Goal: Task Accomplishment & Management: Use online tool/utility

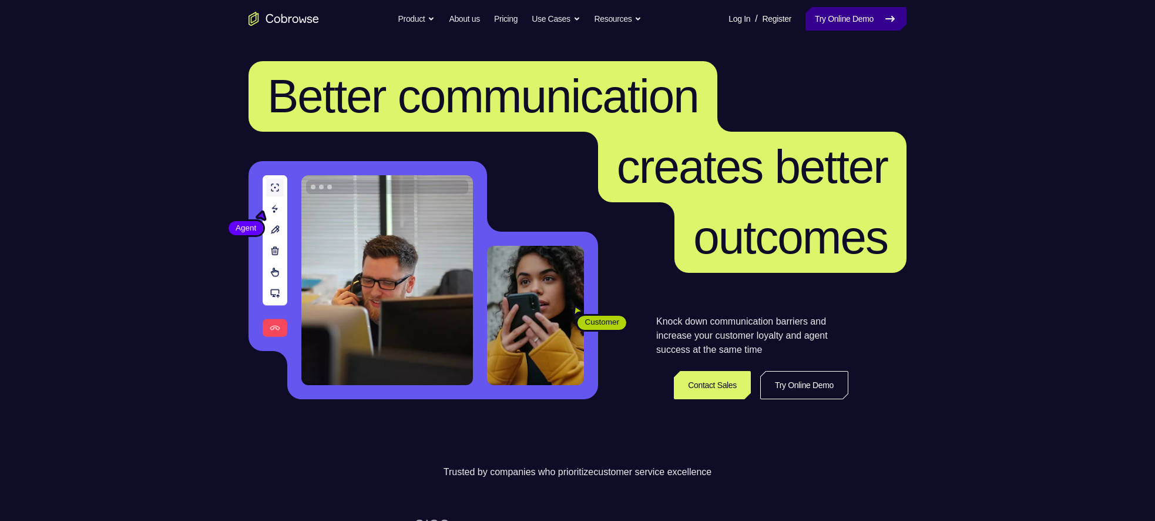
click at [845, 22] on link "Try Online Demo" at bounding box center [856, 19] width 101 height 24
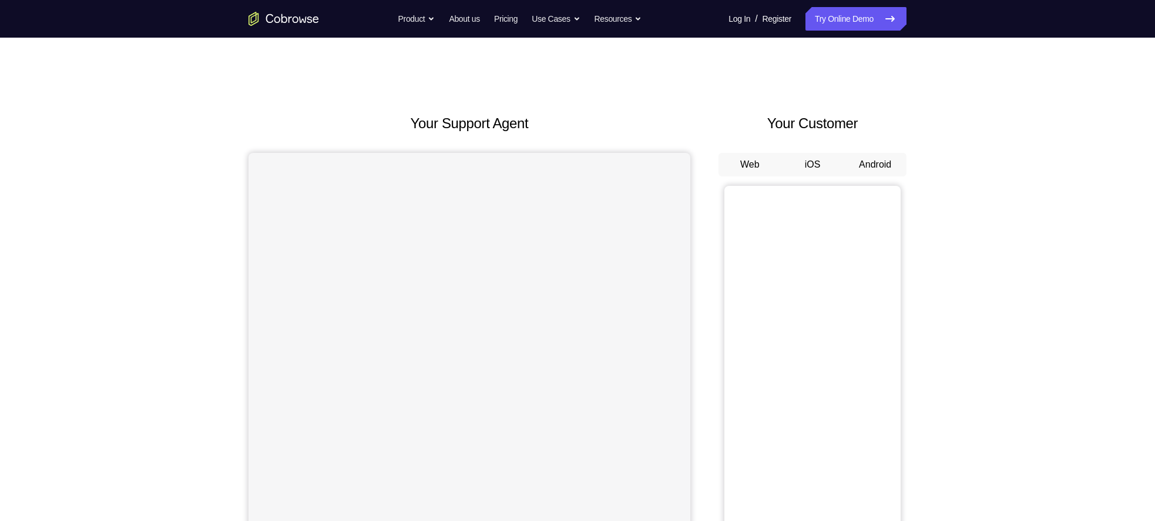
click at [861, 163] on button "Android" at bounding box center [875, 165] width 63 height 24
click at [880, 166] on button "Android" at bounding box center [875, 165] width 63 height 24
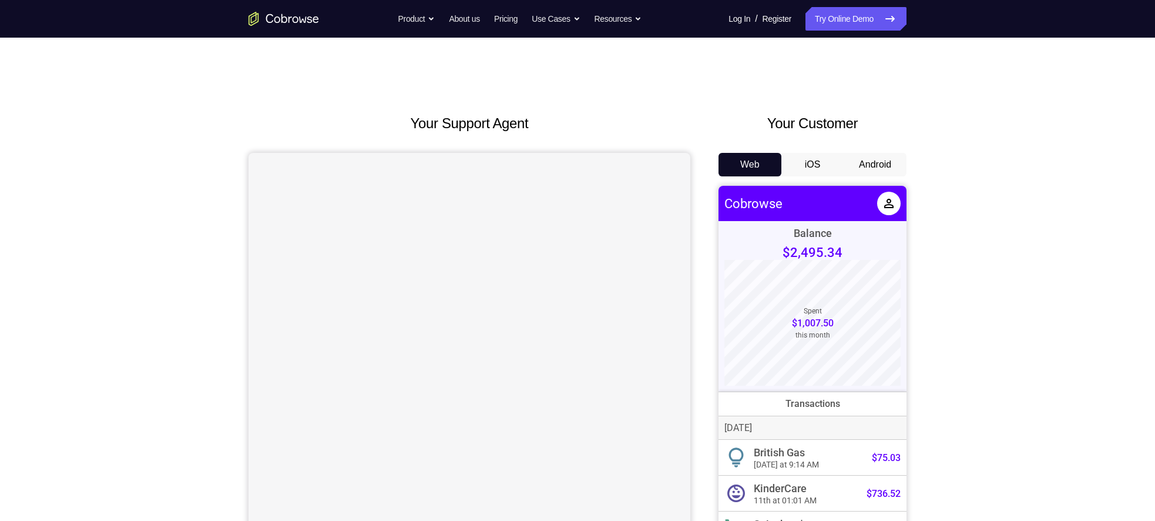
click at [880, 162] on button "Android" at bounding box center [875, 165] width 63 height 24
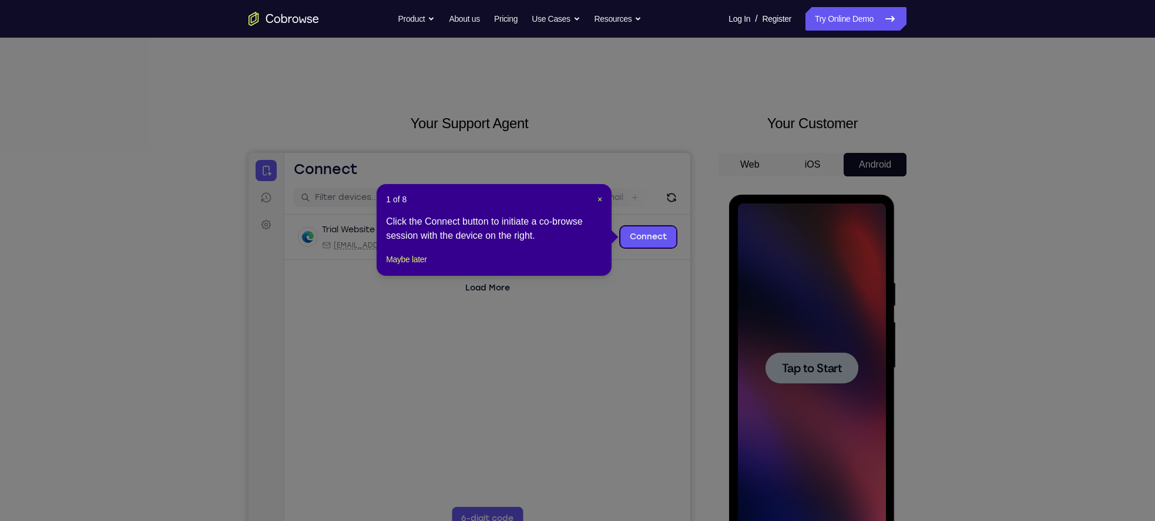
click at [603, 199] on div "1 of 8 × Click the Connect button to initiate a co-browse session with the devi…" at bounding box center [494, 230] width 235 height 92
click at [598, 198] on span "×" at bounding box center [600, 199] width 5 height 9
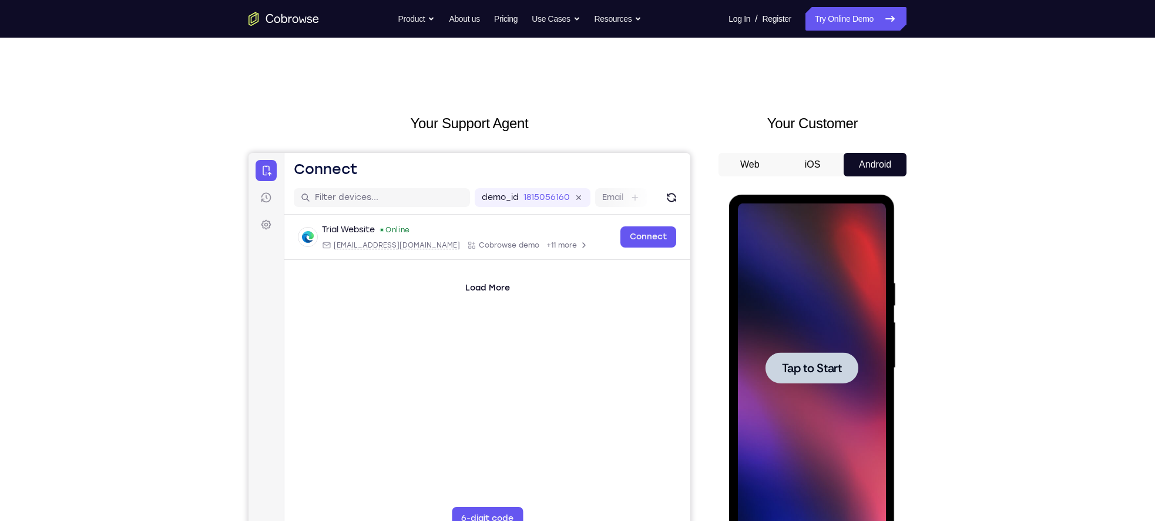
click at [791, 374] on span "Tap to Start" at bounding box center [812, 368] width 60 height 12
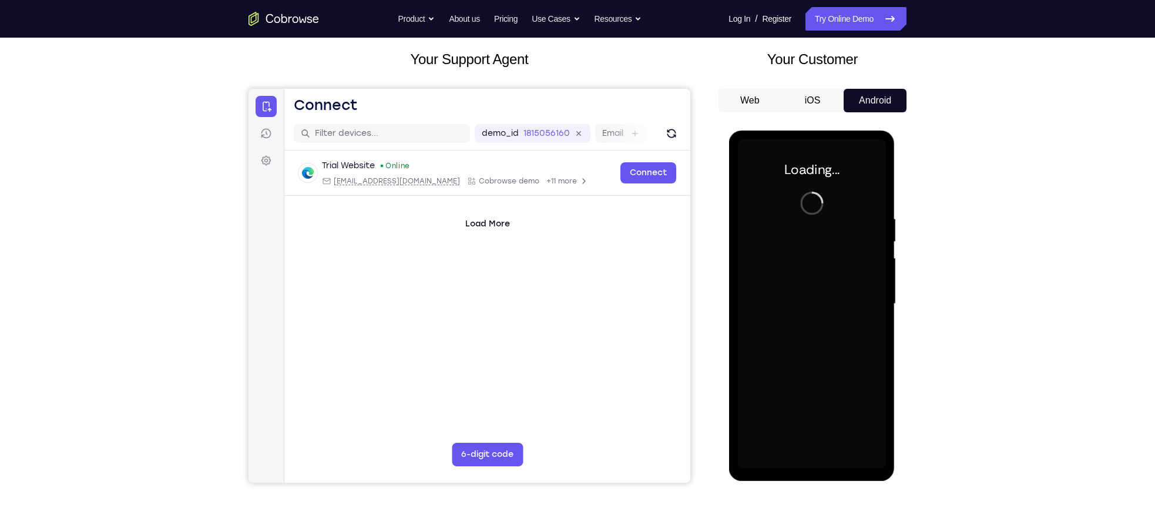
scroll to position [65, 0]
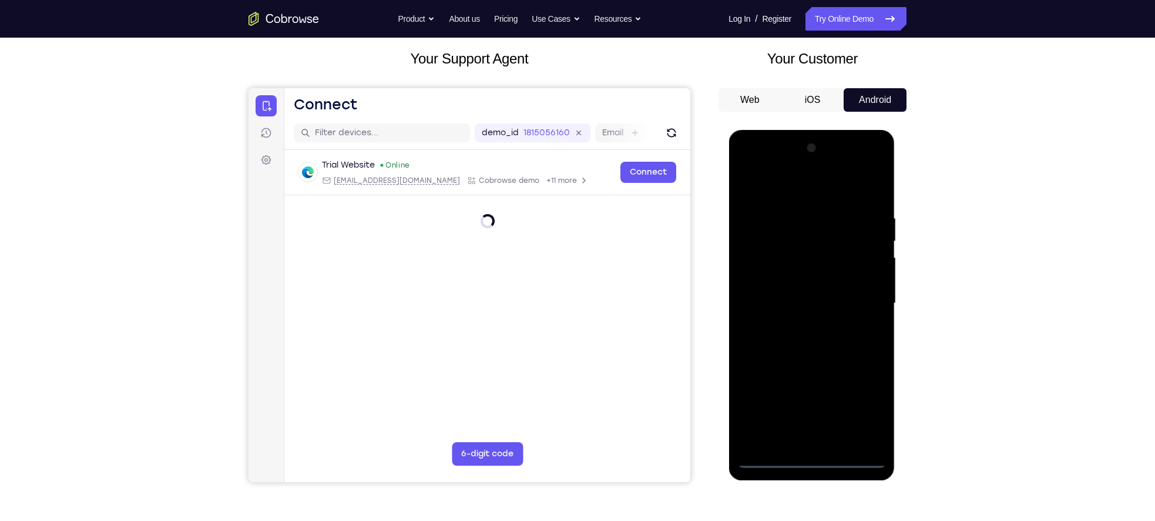
click at [812, 454] on div at bounding box center [811, 303] width 148 height 329
click at [817, 455] on div at bounding box center [811, 303] width 148 height 329
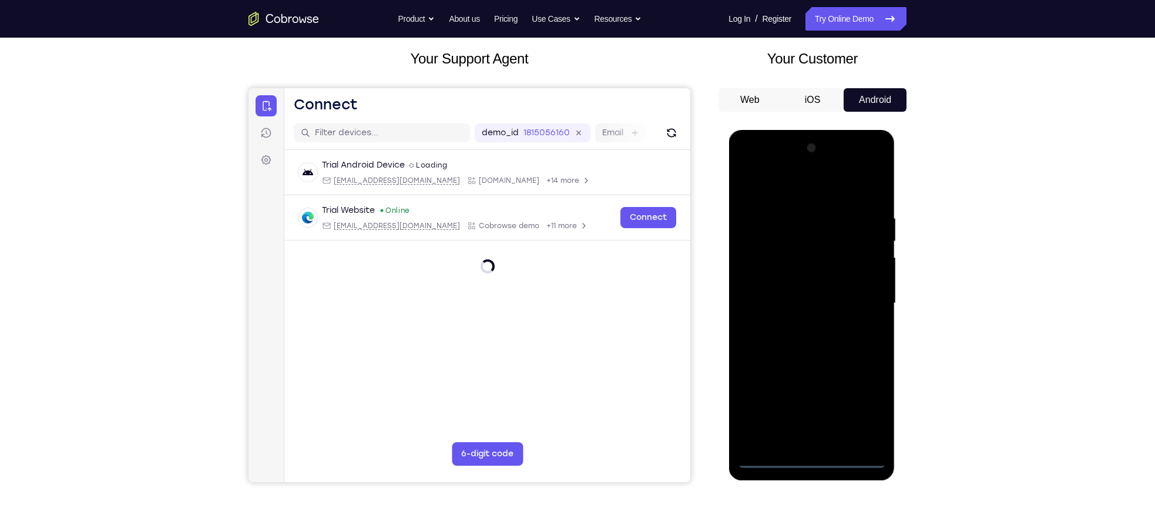
click at [809, 455] on div at bounding box center [811, 303] width 148 height 329
click at [867, 410] on div at bounding box center [811, 303] width 148 height 329
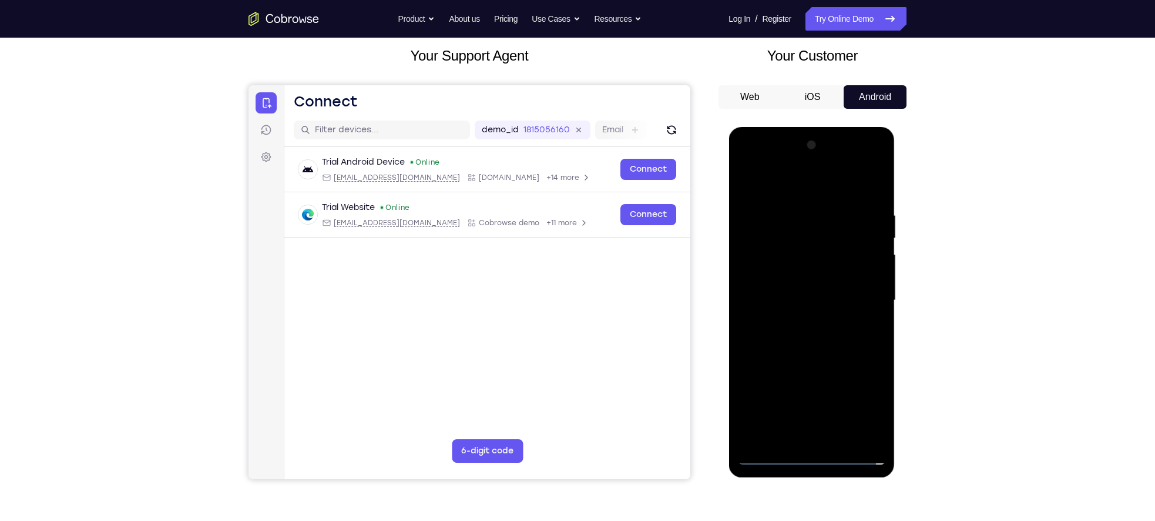
scroll to position [67, 0]
click at [760, 165] on div at bounding box center [811, 300] width 148 height 329
click at [763, 156] on div at bounding box center [811, 300] width 148 height 329
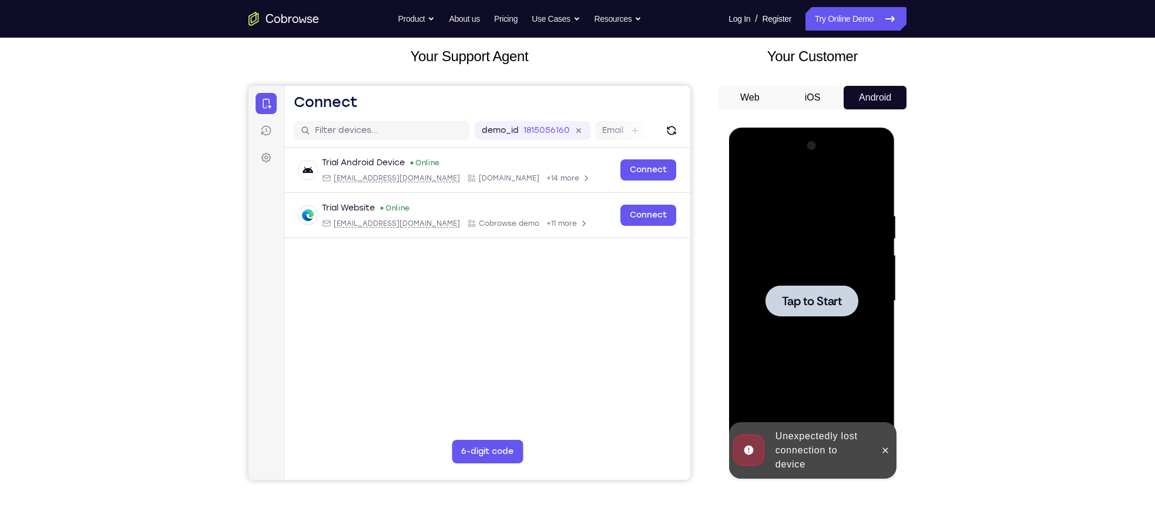
click at [813, 297] on span "Tap to Start" at bounding box center [812, 301] width 60 height 12
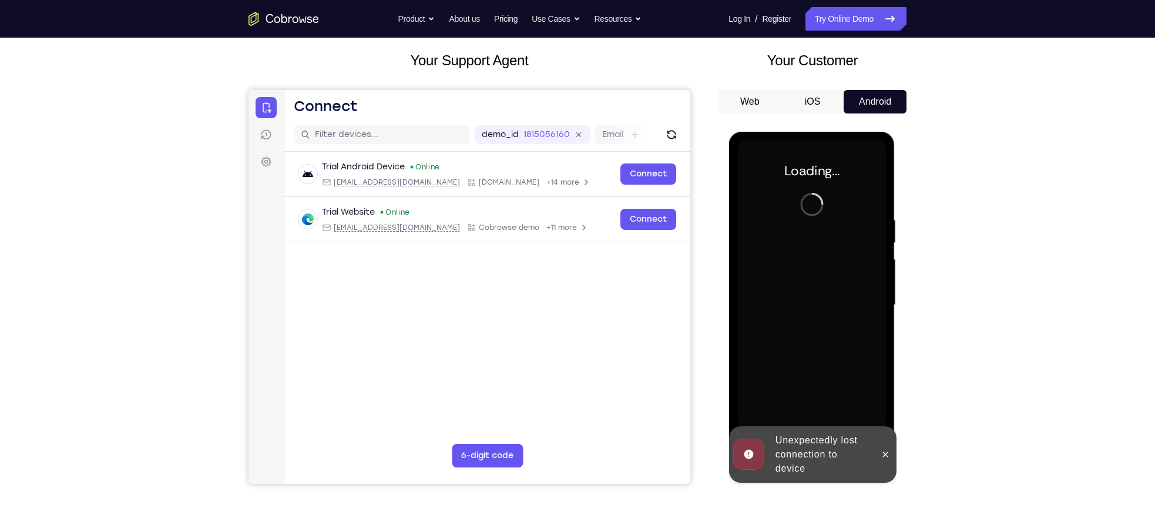
scroll to position [57, 0]
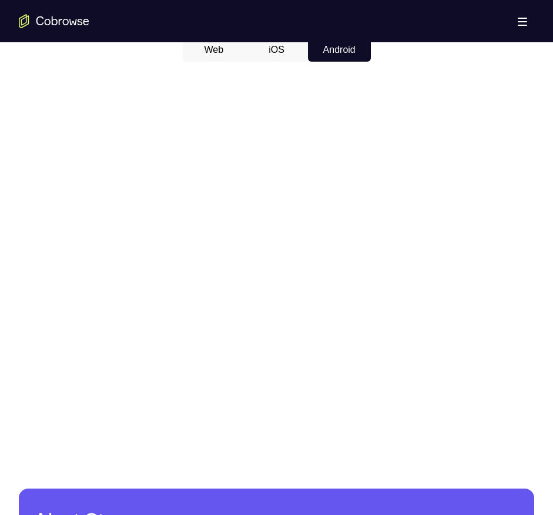
scroll to position [588, 0]
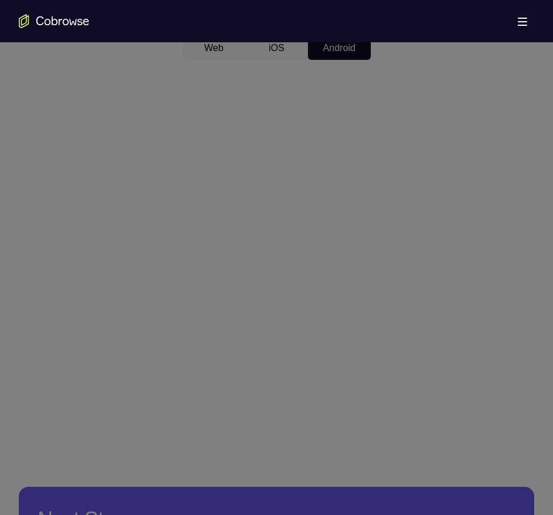
click at [278, 404] on icon at bounding box center [282, 81] width 565 height 867
click at [276, 395] on icon at bounding box center [282, 81] width 565 height 867
click at [273, 307] on icon at bounding box center [282, 81] width 565 height 867
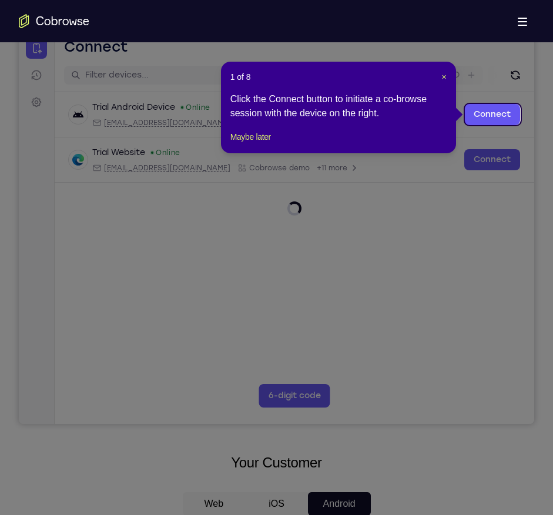
scroll to position [111, 0]
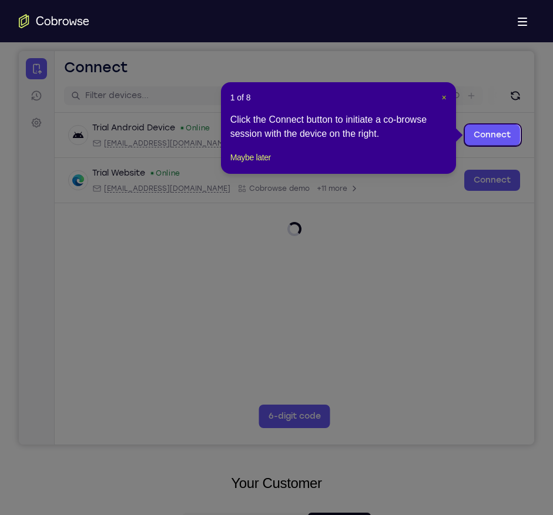
click at [442, 95] on span "×" at bounding box center [443, 97] width 5 height 9
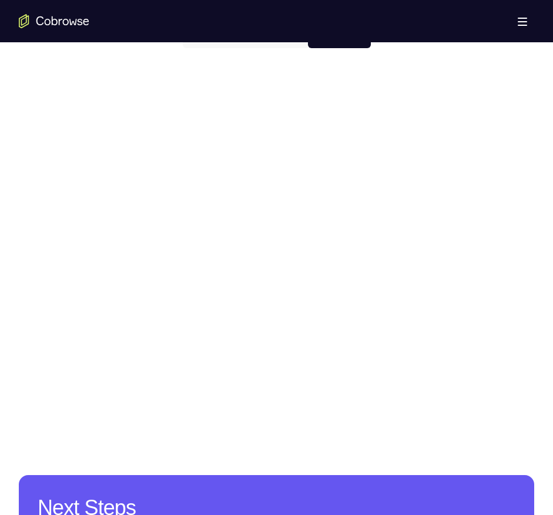
scroll to position [585, 0]
